Goal: Task Accomplishment & Management: Use online tool/utility

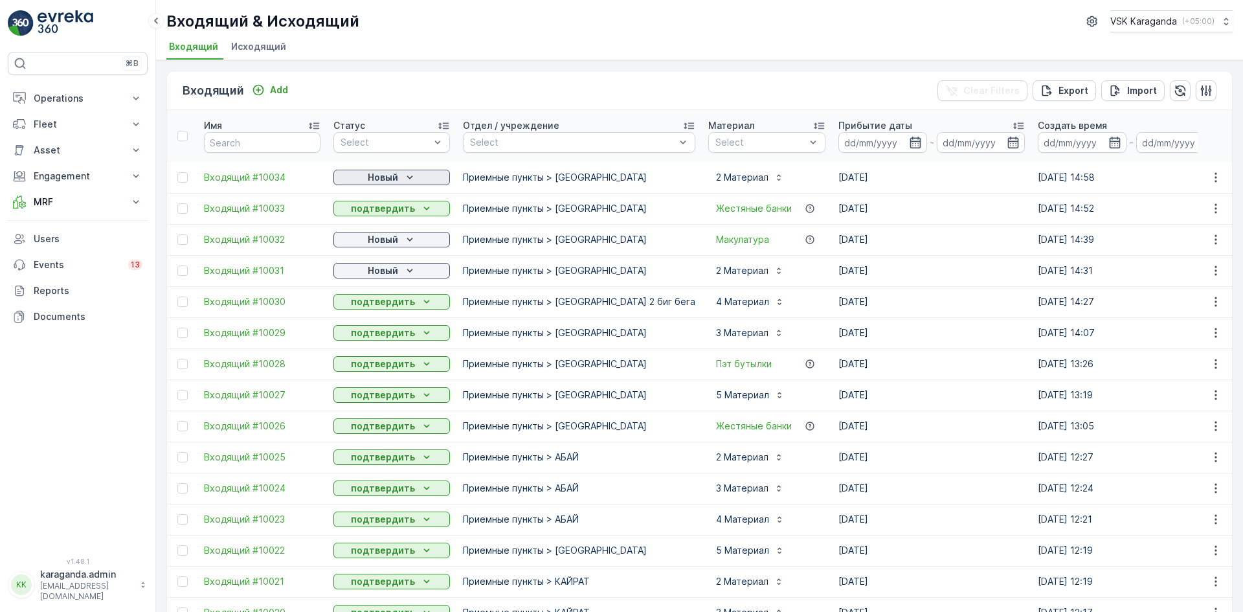
click at [359, 172] on div "Новый" at bounding box center [392, 177] width 106 height 13
click at [361, 215] on span "подтвердить" at bounding box center [371, 215] width 60 height 13
click at [365, 235] on div "Новый" at bounding box center [392, 239] width 106 height 13
click at [368, 271] on span "подтвердить" at bounding box center [371, 277] width 60 height 13
click at [368, 271] on p "Новый" at bounding box center [383, 270] width 30 height 13
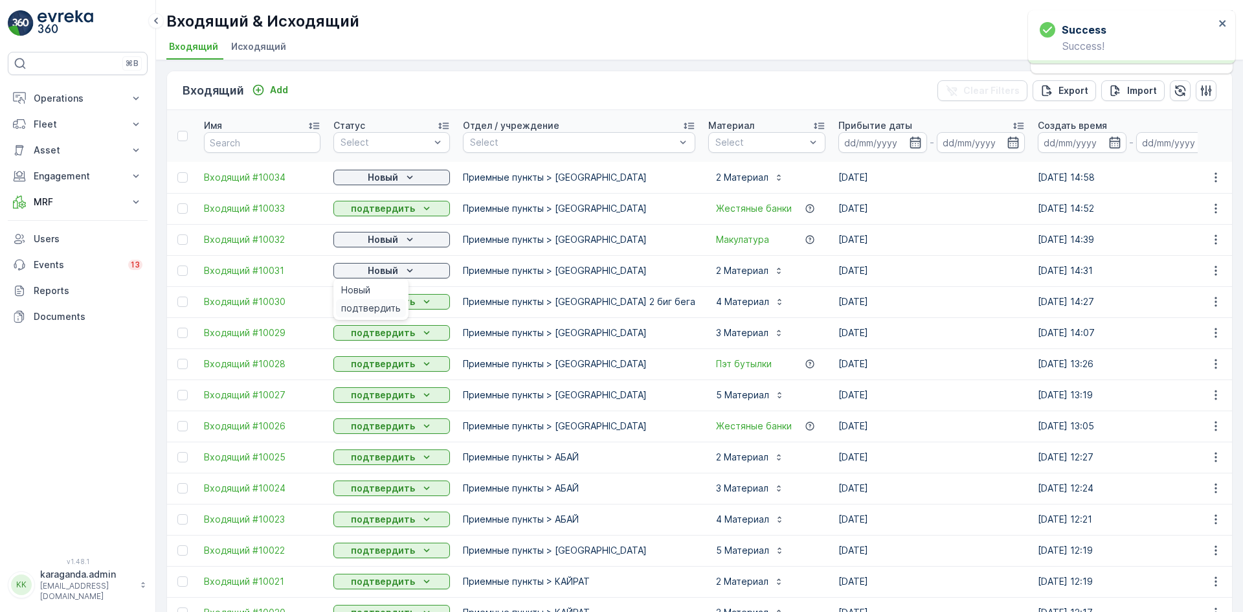
click at [365, 306] on span "подтвердить" at bounding box center [371, 308] width 60 height 13
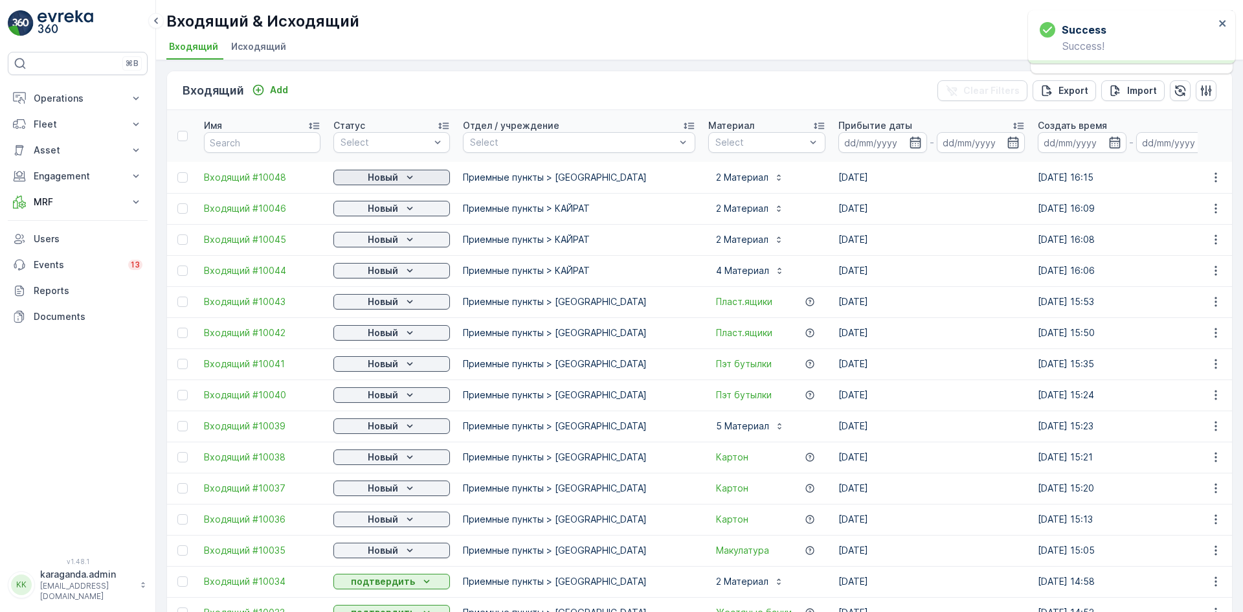
drag, startPoint x: 405, startPoint y: 176, endPoint x: 410, endPoint y: 181, distance: 7.4
click at [403, 180] on icon "Новый" at bounding box center [409, 177] width 13 height 13
click at [389, 212] on span "подтвердить" at bounding box center [371, 215] width 60 height 13
click at [391, 214] on p "Новый" at bounding box center [383, 208] width 30 height 13
click at [389, 248] on span "подтвердить" at bounding box center [371, 246] width 60 height 13
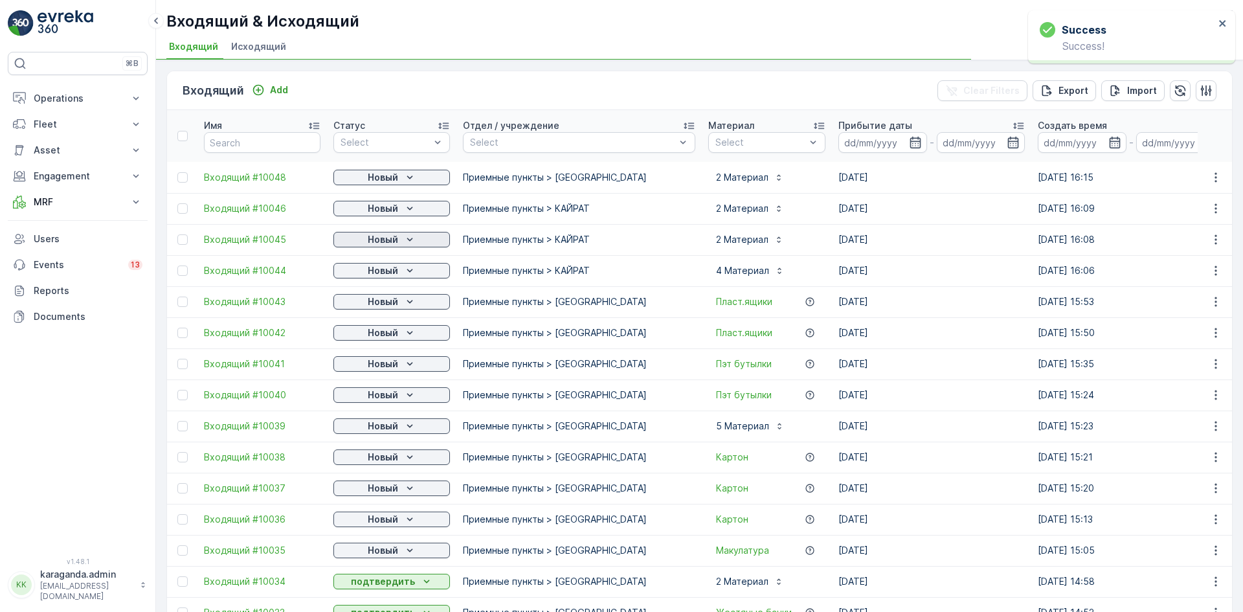
click at [398, 242] on p "Новый" at bounding box center [383, 239] width 30 height 13
click at [382, 279] on span "подтвердить" at bounding box center [371, 277] width 60 height 13
click at [402, 273] on div "Новый" at bounding box center [392, 270] width 106 height 13
click at [400, 299] on div "Новый" at bounding box center [392, 301] width 106 height 13
click at [387, 339] on p "Новый" at bounding box center [383, 332] width 30 height 13
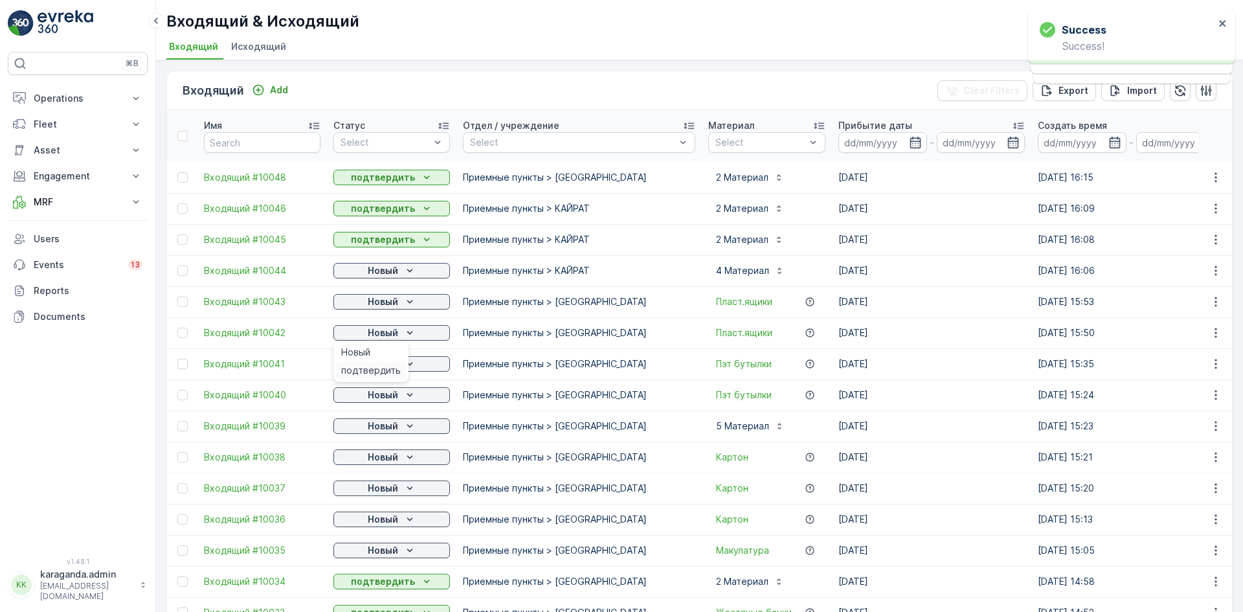
click at [386, 372] on span "подтвердить" at bounding box center [371, 370] width 60 height 13
click at [388, 394] on p "Новый" at bounding box center [383, 395] width 30 height 13
click at [380, 430] on span "подтвердить" at bounding box center [371, 432] width 60 height 13
click at [388, 463] on span "подтвердить" at bounding box center [371, 463] width 60 height 13
click at [401, 459] on div "Новый" at bounding box center [392, 457] width 106 height 13
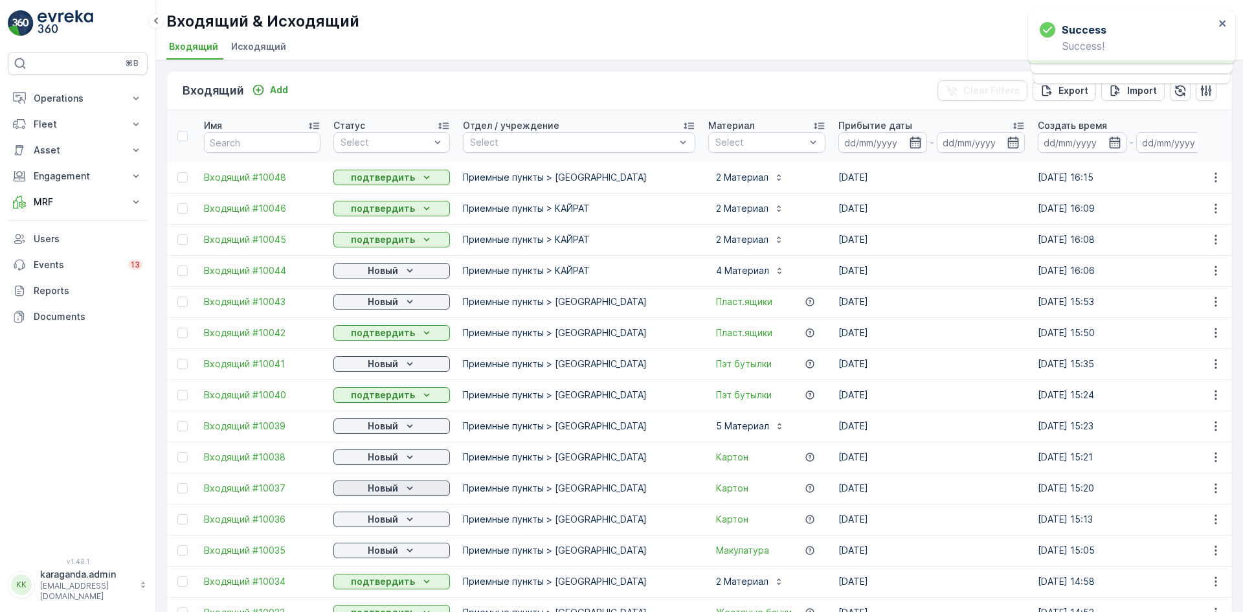
click at [411, 490] on icon "Новый" at bounding box center [409, 488] width 13 height 13
click at [375, 526] on span "подтвердить" at bounding box center [371, 525] width 60 height 13
click at [404, 521] on icon "Новый" at bounding box center [409, 519] width 13 height 13
click at [380, 556] on span "подтвердить" at bounding box center [371, 556] width 60 height 13
click at [396, 550] on p "Новый" at bounding box center [383, 550] width 30 height 13
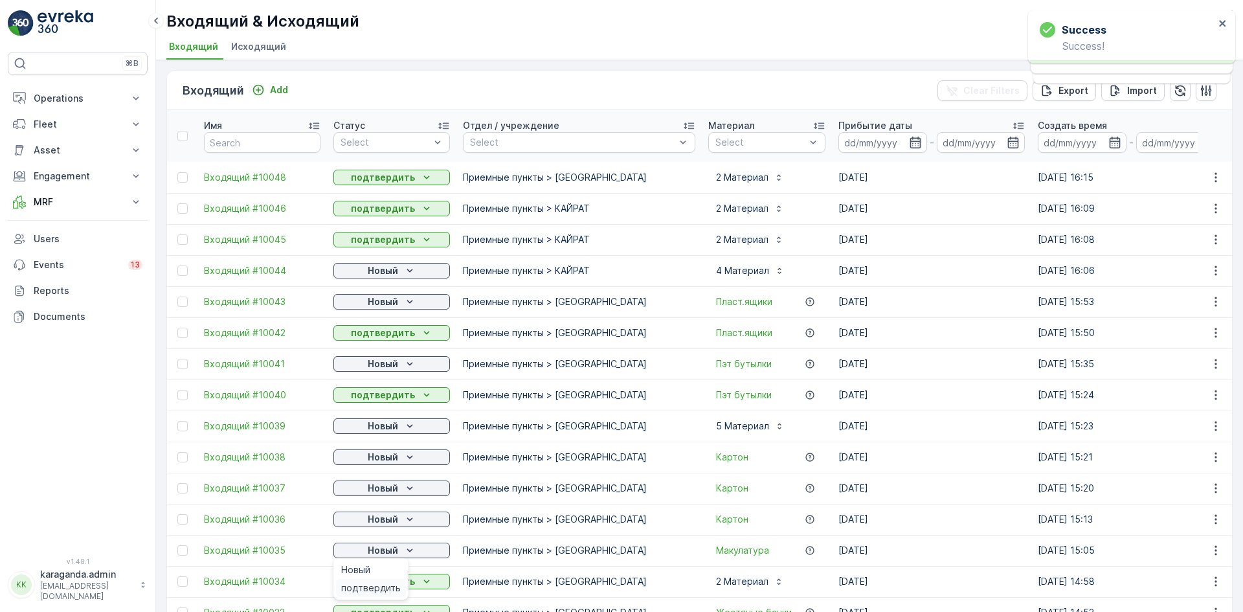
click at [382, 582] on span "подтвердить" at bounding box center [371, 588] width 60 height 13
